Goal: Information Seeking & Learning: Find specific fact

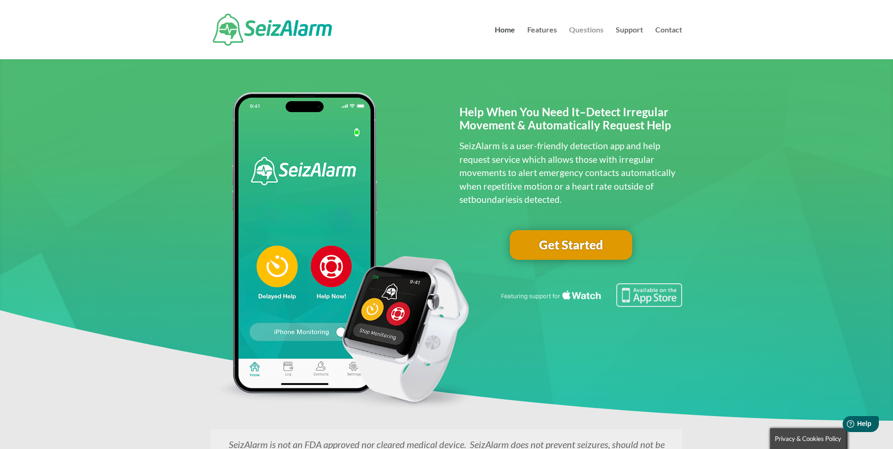
click at [583, 29] on link "Questions" at bounding box center [586, 42] width 34 height 33
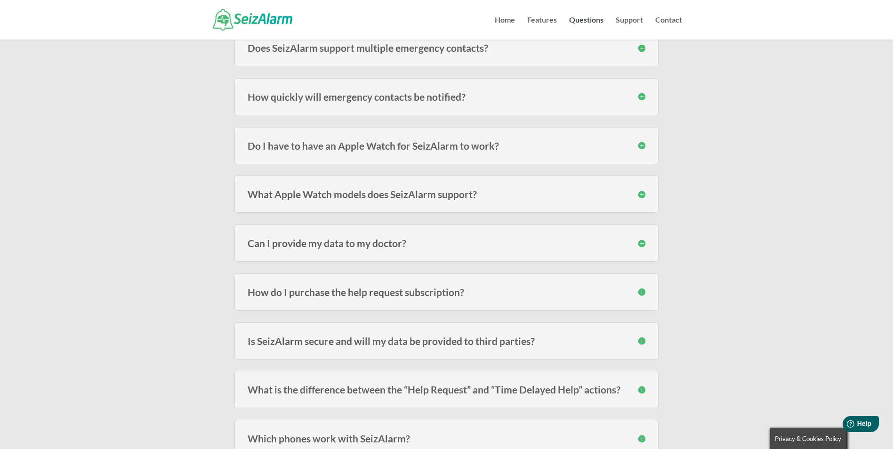
scroll to position [659, 0]
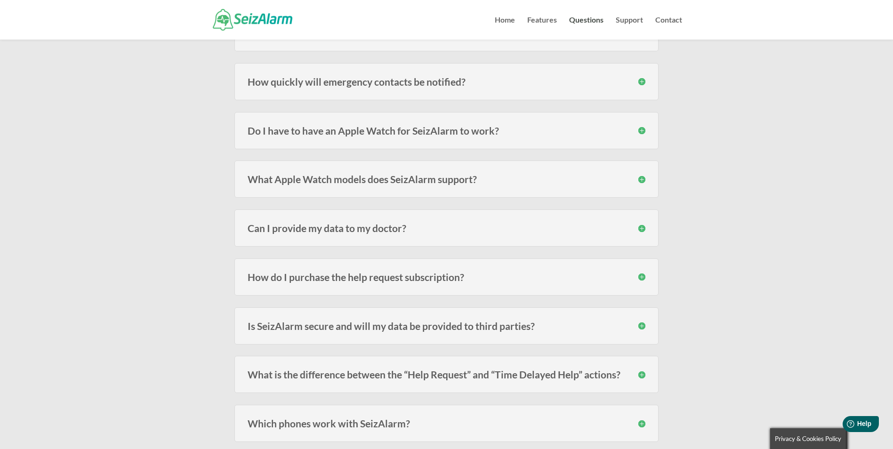
click at [485, 128] on h3 "Do I have to have an Apple Watch for SeizAlarm to work?" at bounding box center [447, 131] width 398 height 10
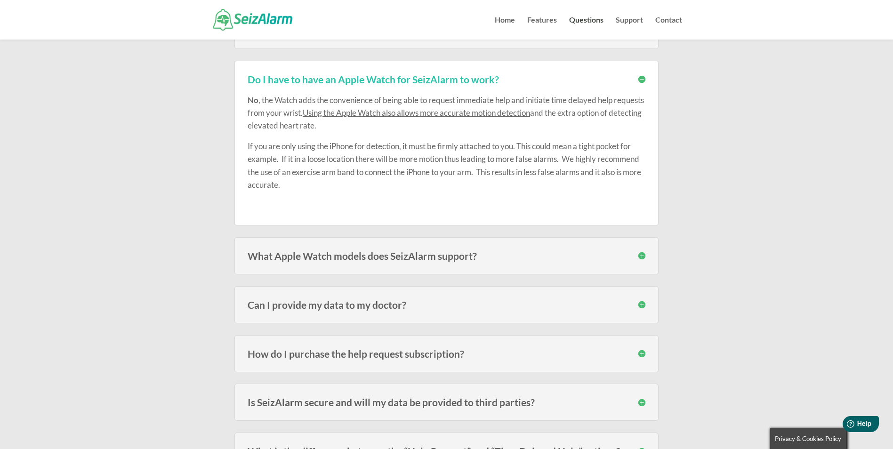
scroll to position [801, 0]
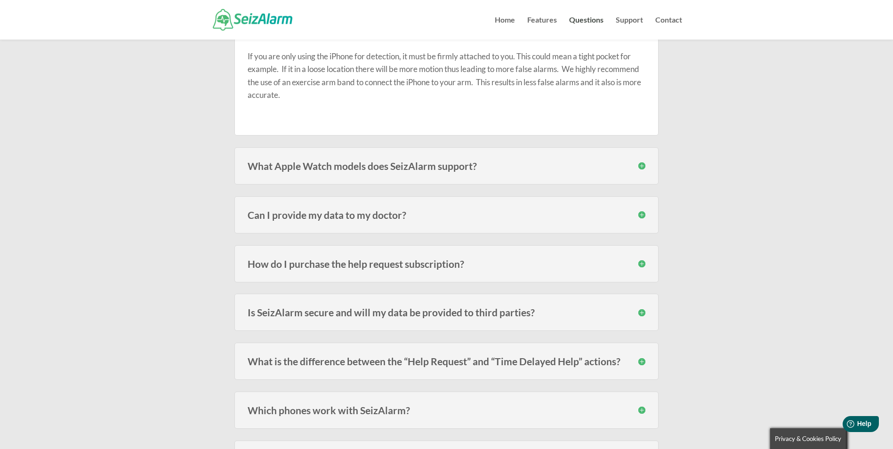
click at [548, 263] on h3 "How do I purchase the help request subscription?" at bounding box center [447, 264] width 398 height 10
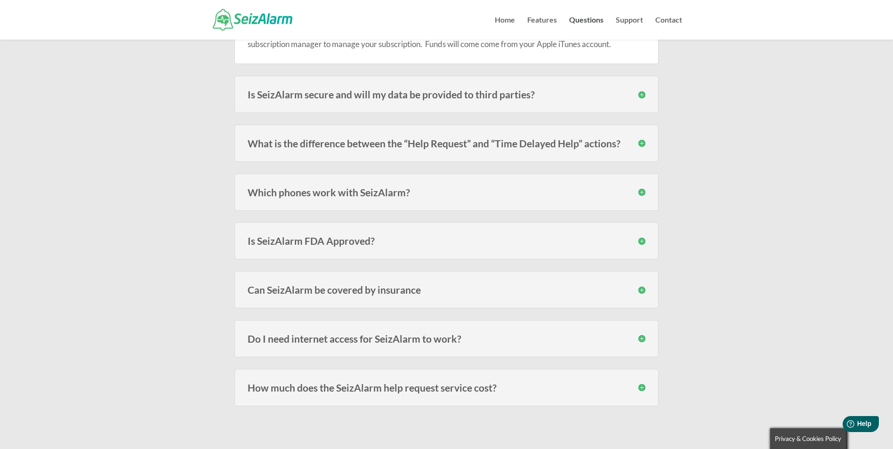
scroll to position [1130, 0]
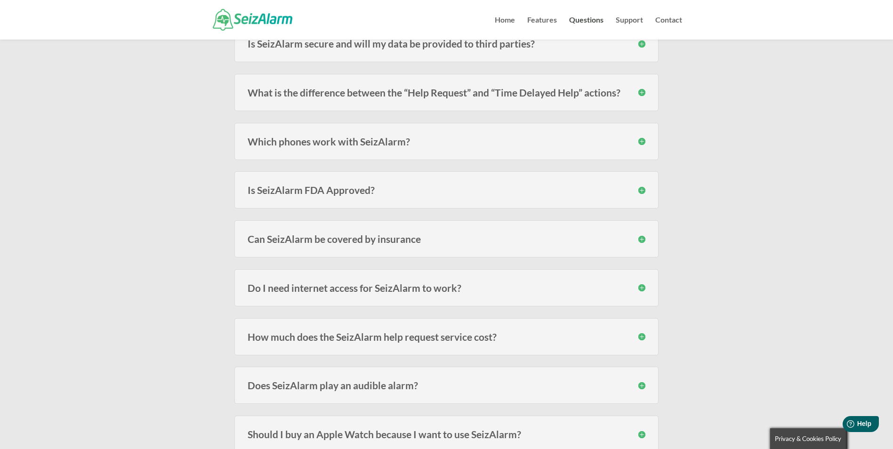
click at [462, 340] on h3 "How much does the SeizAlarm help request service cost?" at bounding box center [447, 337] width 398 height 10
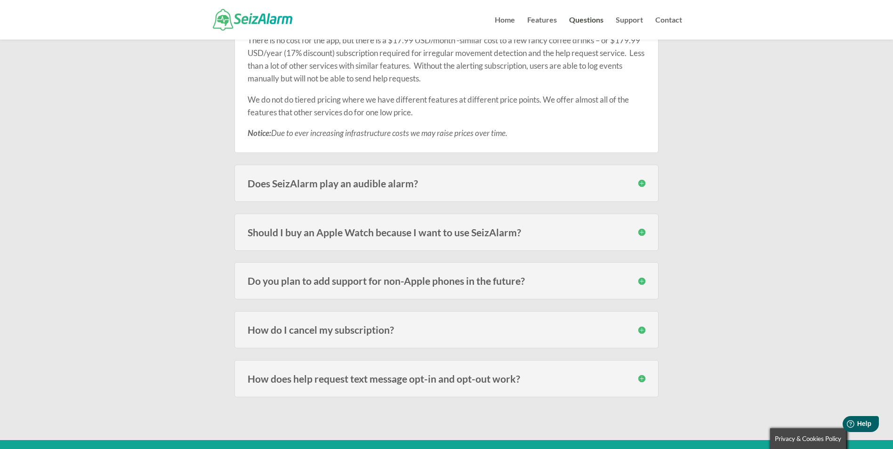
scroll to position [1460, 0]
